Goal: Communication & Community: Answer question/provide support

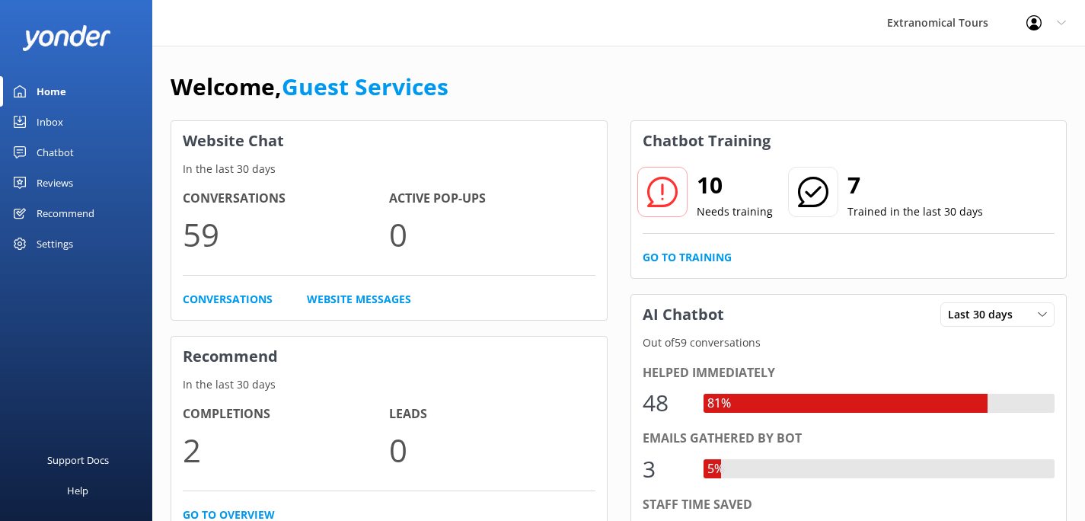
click at [60, 114] on div "Inbox" at bounding box center [50, 122] width 27 height 30
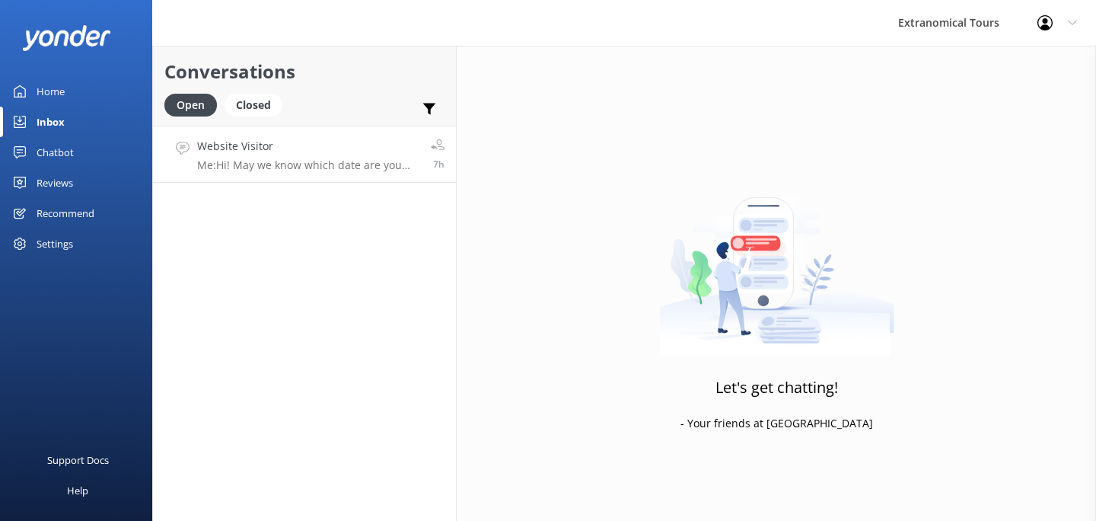
click at [276, 160] on p "Me: Hi! May we know which date are you looking at and which tour are you planni…" at bounding box center [308, 165] width 222 height 14
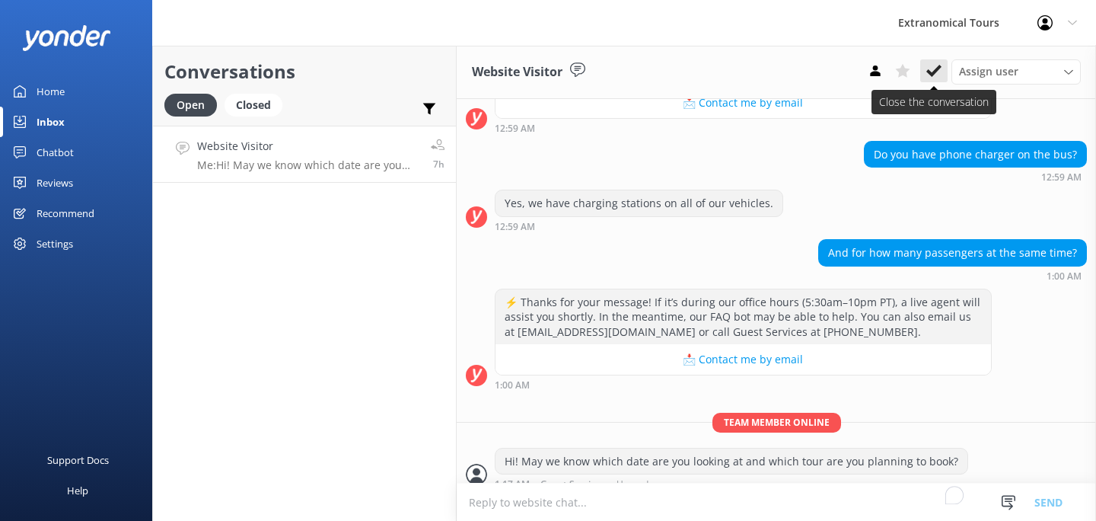
scroll to position [171, 0]
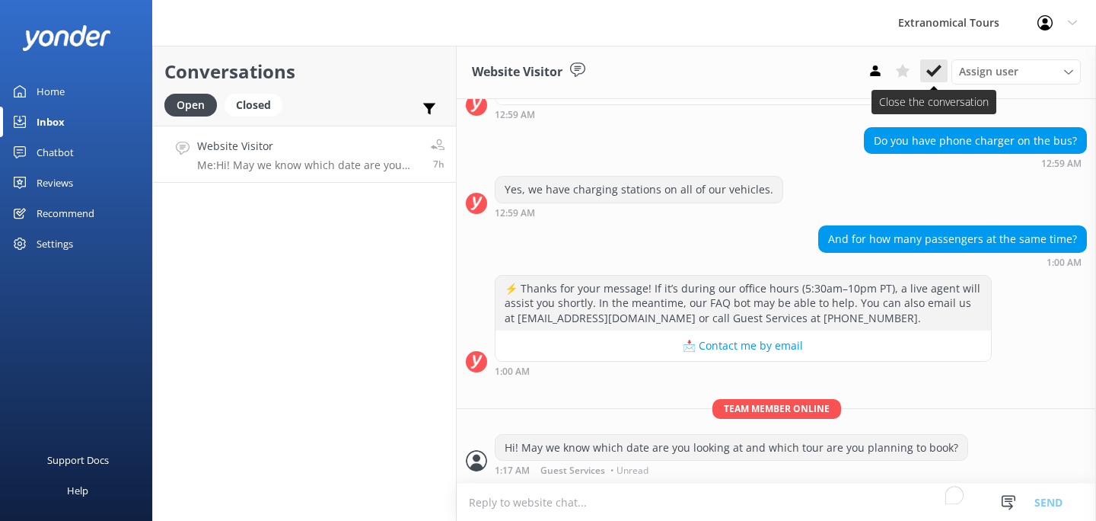
click at [936, 68] on use at bounding box center [933, 71] width 15 height 12
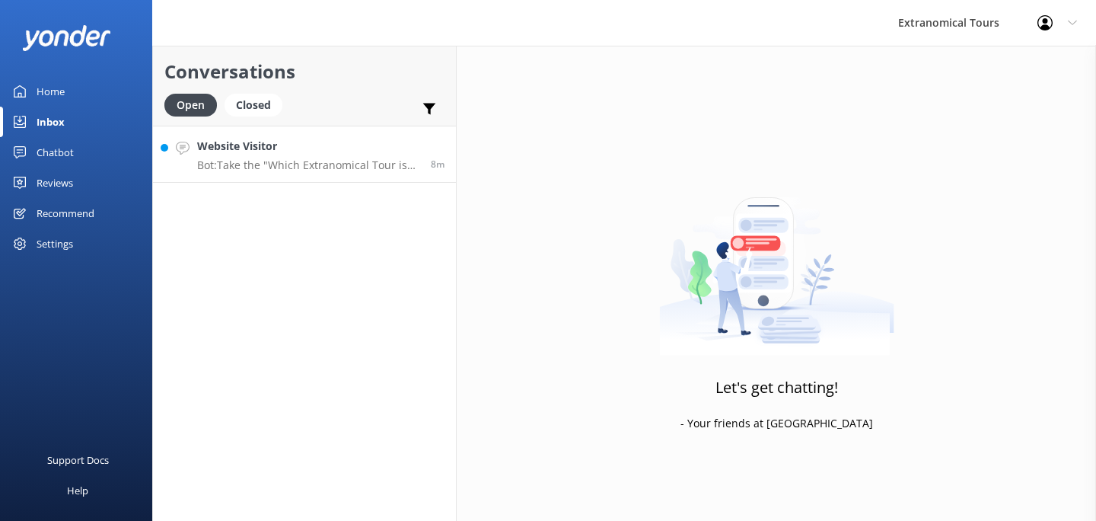
click at [347, 157] on div "Website Visitor Bot: Take the "Which Extranomical Tour is Right for Me?" quiz […" at bounding box center [308, 154] width 222 height 33
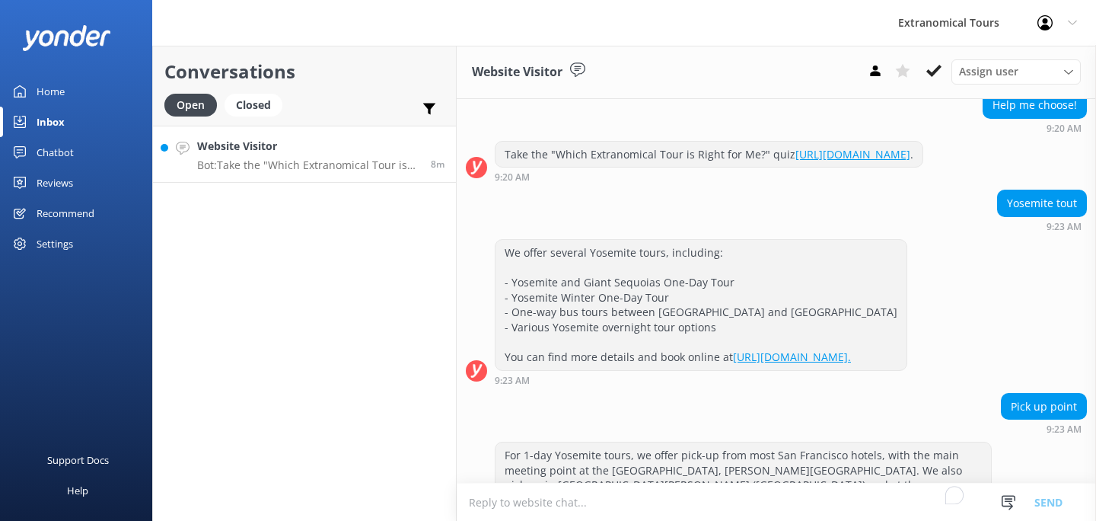
scroll to position [242, 0]
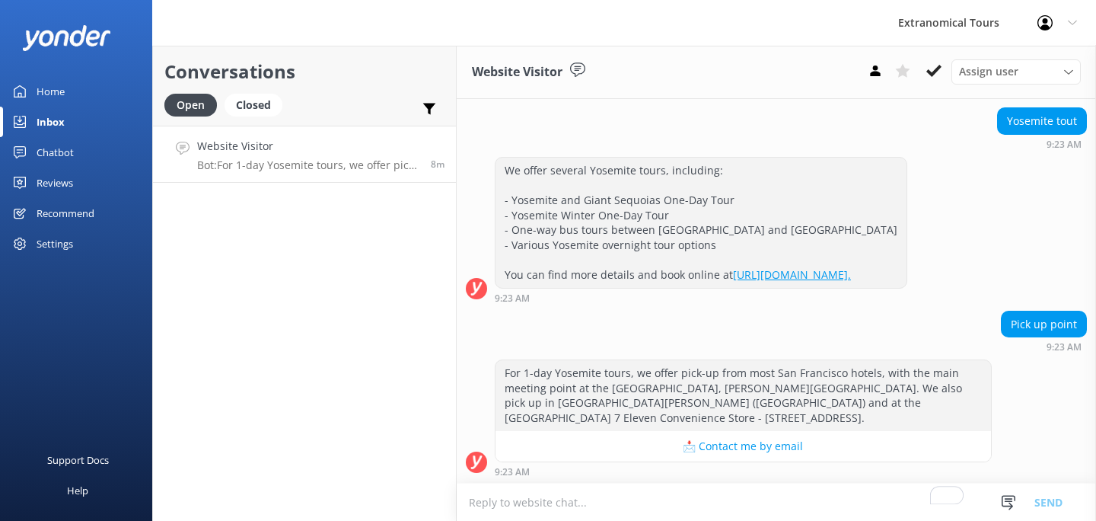
click at [589, 506] on textarea "To enrich screen reader interactions, please activate Accessibility in Grammarl…" at bounding box center [776, 501] width 639 height 37
click at [1047, 497] on button "Send" at bounding box center [1048, 502] width 57 height 38
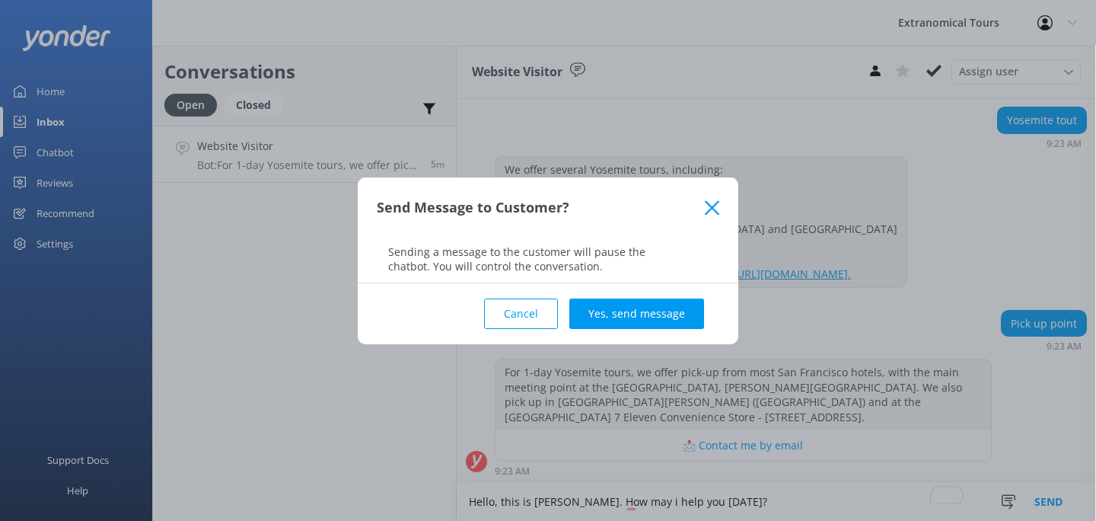
click at [712, 200] on icon at bounding box center [712, 207] width 14 height 15
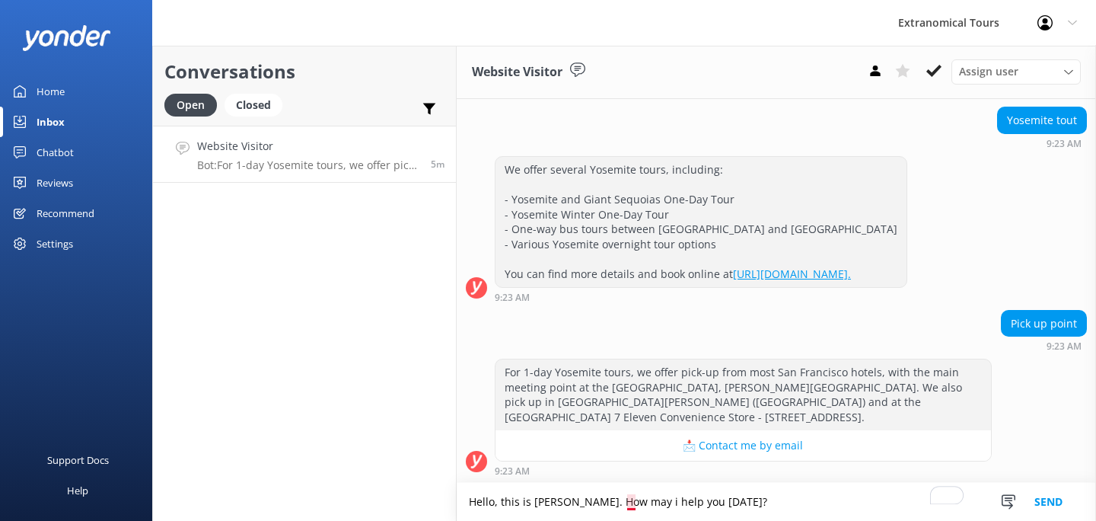
click at [630, 506] on textarea "Hello, this is [PERSON_NAME]. How may i help you [DATE]?" at bounding box center [776, 502] width 639 height 38
type textarea "Hello, this is [PERSON_NAME]. How may I help you [DATE]?"
click at [636, 436] on button "📩 Contact me by email" at bounding box center [744, 445] width 496 height 30
click at [1057, 493] on button "Send" at bounding box center [1048, 502] width 57 height 38
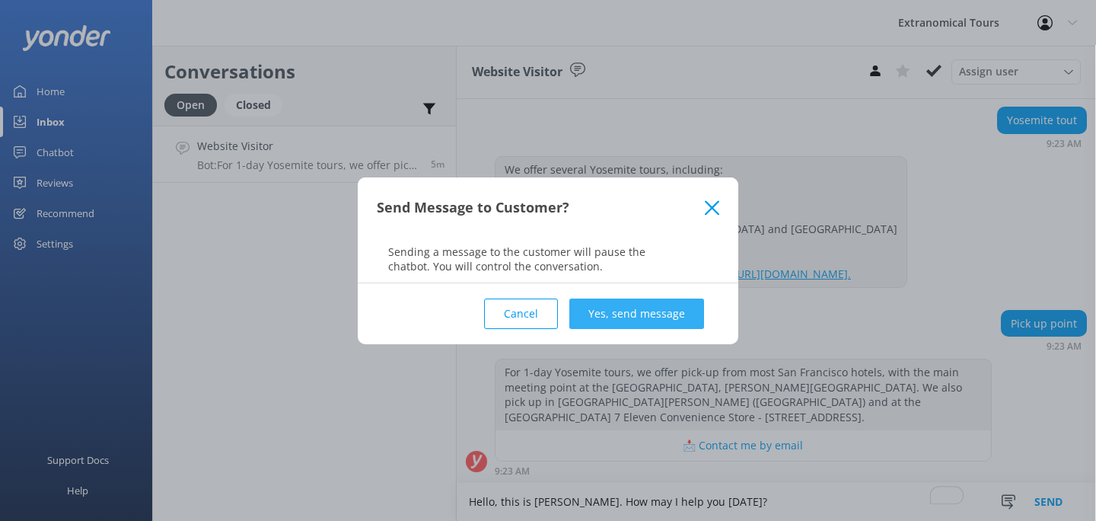
click at [623, 327] on button "Yes, send message" at bounding box center [636, 313] width 135 height 30
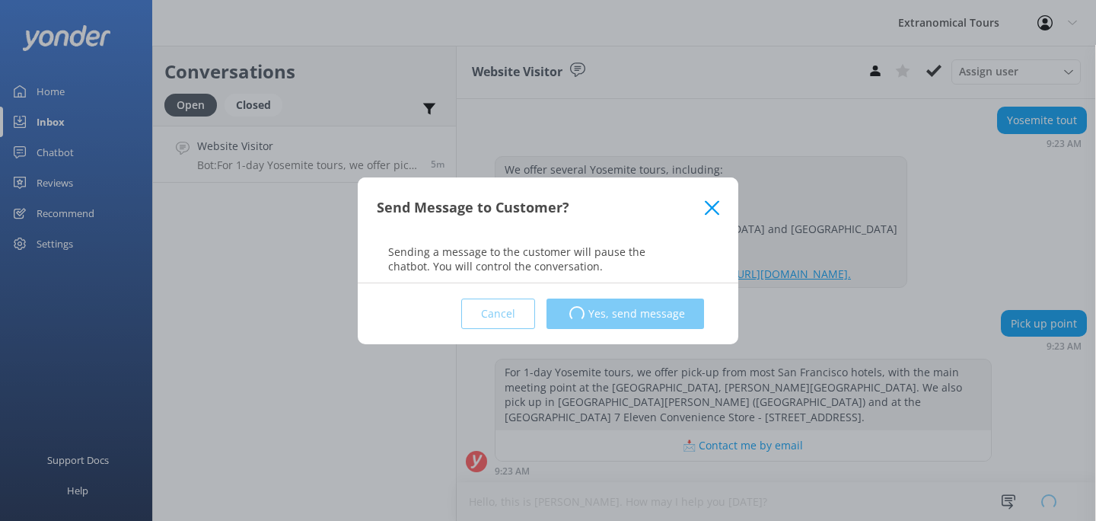
click at [623, 311] on div "Cancel Loading.. Yes, send message" at bounding box center [548, 313] width 343 height 61
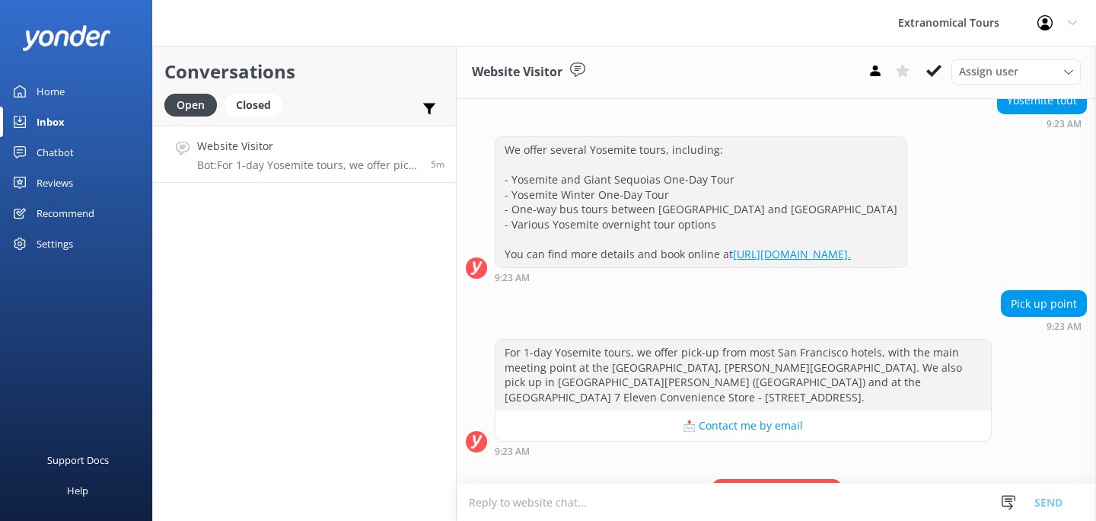
scroll to position [302, 0]
